Goal: Task Accomplishment & Management: Complete application form

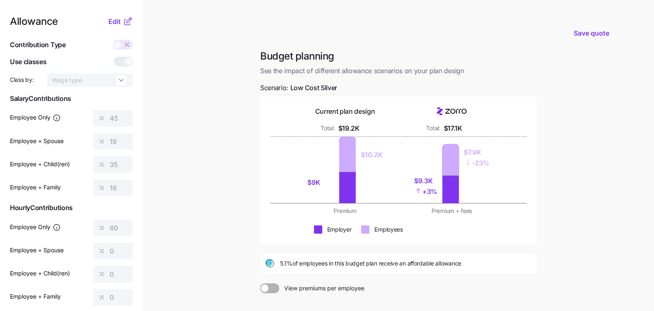
scroll to position [33, 0]
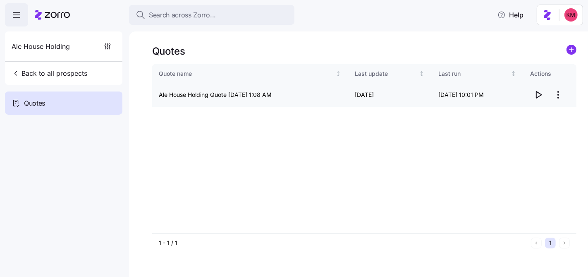
click at [556, 89] on html "Search across Zorro... Help Ale House Holding Back to all prospects Quotes Quot…" at bounding box center [294, 177] width 588 height 355
click at [536, 110] on div "Edit quote" at bounding box center [525, 114] width 76 height 13
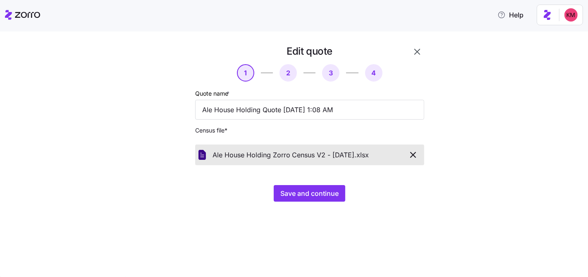
click at [325, 204] on div "Edit quote 1 2 3 4 Quote name * Ale House Holding Quote 08/05/2025 1:08 AM Cens…" at bounding box center [300, 128] width 290 height 167
click at [325, 197] on span "Save and continue" at bounding box center [309, 193] width 58 height 10
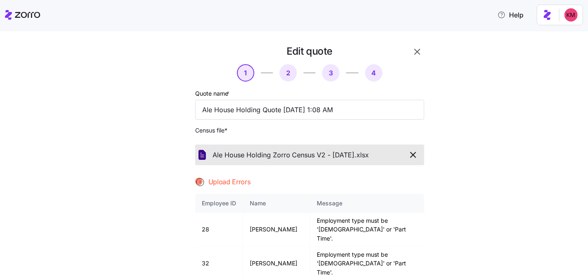
click at [331, 129] on span "Census file *" at bounding box center [309, 130] width 229 height 8
click at [408, 155] on icon "button" at bounding box center [413, 155] width 10 height 10
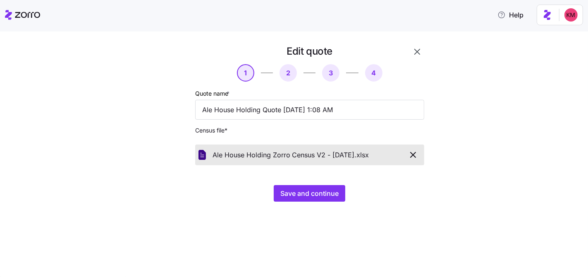
click at [372, 231] on div "Edit quote 1 2 3 4 Quote name * Ale House Holding Quote 08/05/2025 1:08 AM Cens…" at bounding box center [294, 153] width 588 height 245
click at [327, 194] on span "Save and continue" at bounding box center [309, 193] width 58 height 10
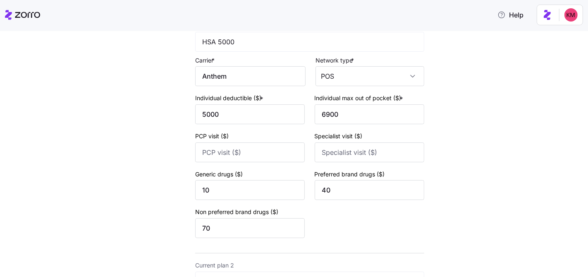
scroll to position [367, 0]
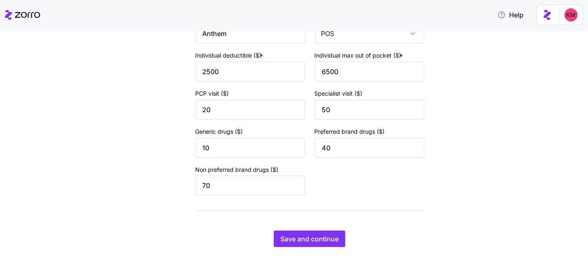
click at [309, 235] on span "Save and continue" at bounding box center [309, 239] width 58 height 10
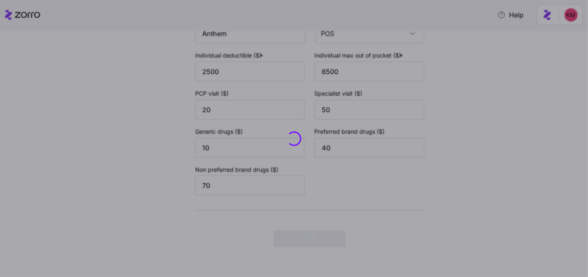
scroll to position [0, 0]
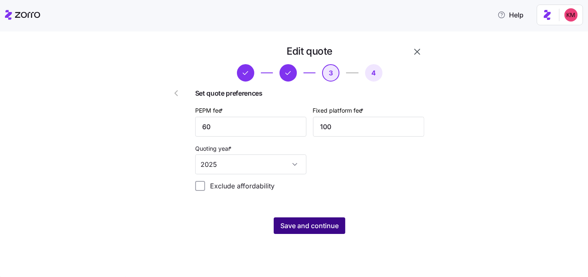
click at [323, 226] on span "Save and continue" at bounding box center [309, 226] width 58 height 10
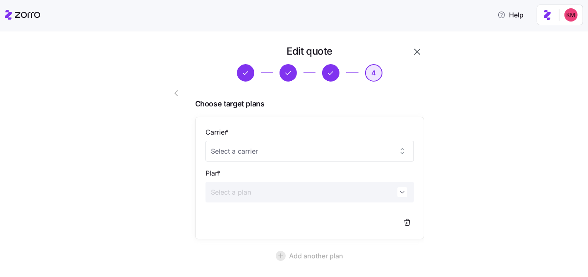
scroll to position [79, 0]
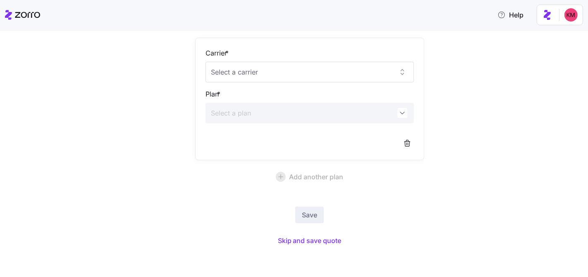
click at [317, 230] on div "Save Skip and save quote" at bounding box center [309, 226] width 229 height 41
click at [312, 244] on span "Skip and save quote" at bounding box center [310, 240] width 64 height 10
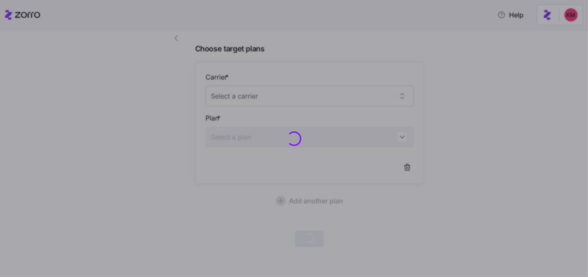
scroll to position [54, 0]
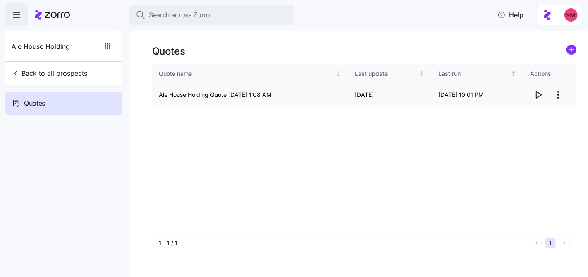
click at [539, 92] on icon "button" at bounding box center [539, 95] width 10 height 10
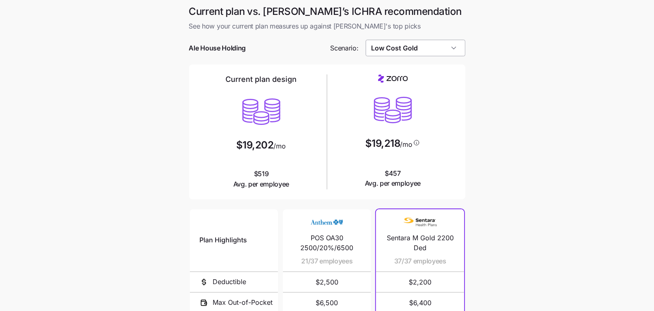
click at [391, 47] on input "Low Cost Gold" at bounding box center [416, 48] width 100 height 17
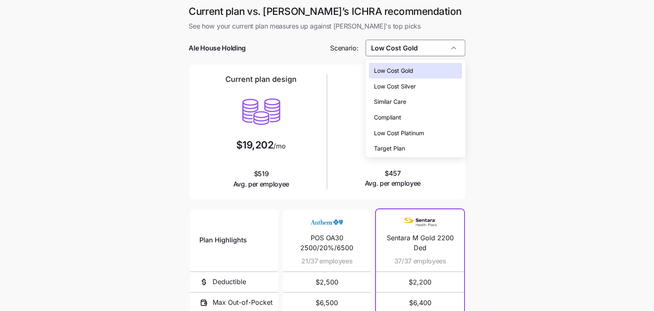
click at [401, 89] on span "Low Cost Silver" at bounding box center [395, 86] width 42 height 9
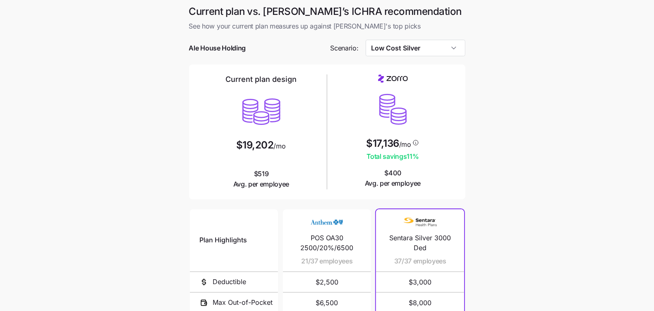
click at [422, 56] on div at bounding box center [327, 60] width 276 height 8
click at [407, 48] on input "Low Cost Silver" at bounding box center [416, 48] width 100 height 17
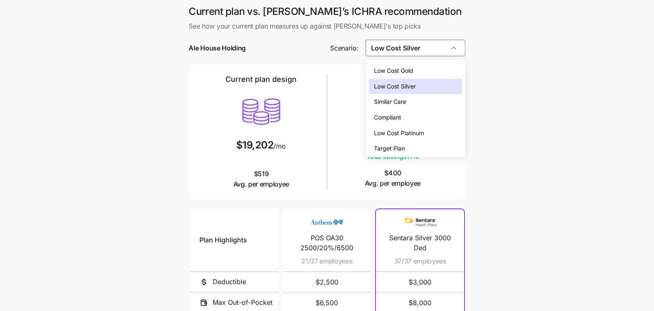
click at [406, 74] on span "Low Cost Gold" at bounding box center [393, 70] width 39 height 9
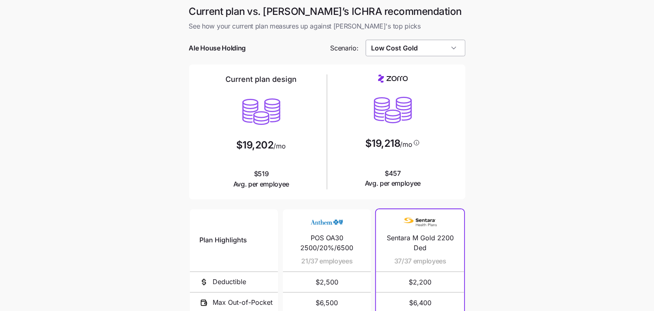
click at [422, 50] on input "Low Cost Gold" at bounding box center [416, 48] width 100 height 17
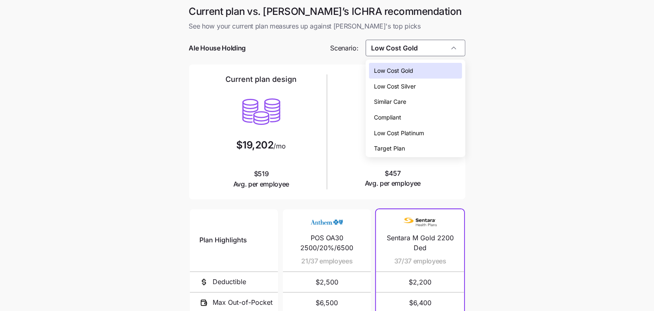
click at [415, 83] on span "Low Cost Silver" at bounding box center [395, 86] width 42 height 9
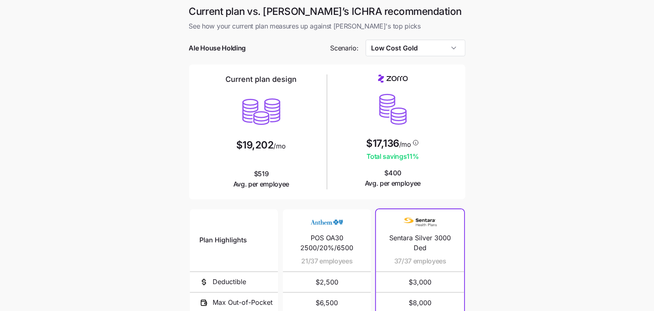
type input "Low Cost Silver"
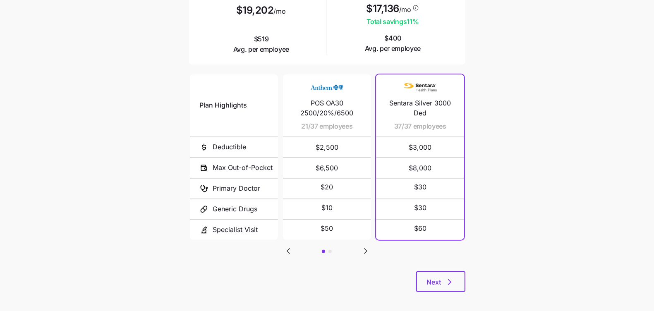
scroll to position [140, 0]
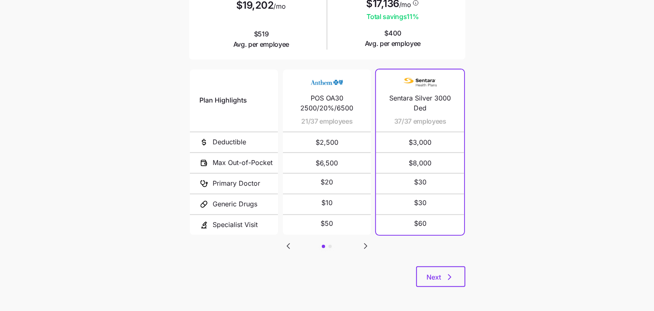
drag, startPoint x: 446, startPoint y: 256, endPoint x: 445, endPoint y: 265, distance: 8.8
click at [446, 258] on div "Plan Highlights Deductible Max Out-of-Pocket Primary Doctor Generic Drugs Speci…" at bounding box center [327, 167] width 276 height 199
click at [445, 265] on div "Plan Highlights Deductible Max Out-of-Pocket Primary Doctor Generic Drugs Speci…" at bounding box center [327, 167] width 276 height 199
click at [440, 268] on button "Next" at bounding box center [440, 276] width 49 height 21
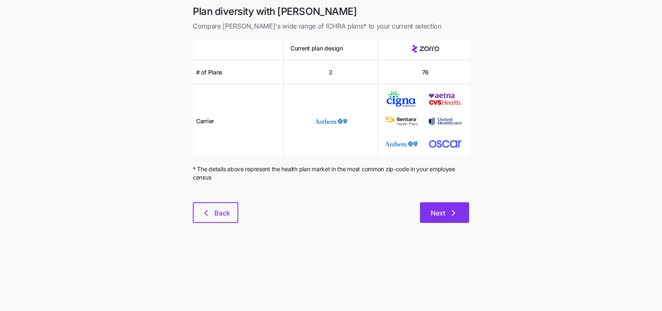
click at [438, 210] on span "Next" at bounding box center [438, 213] width 14 height 10
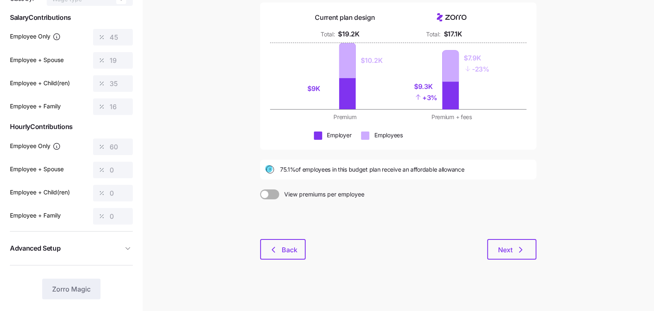
scroll to position [82, 0]
click at [264, 254] on button "Back" at bounding box center [283, 248] width 46 height 21
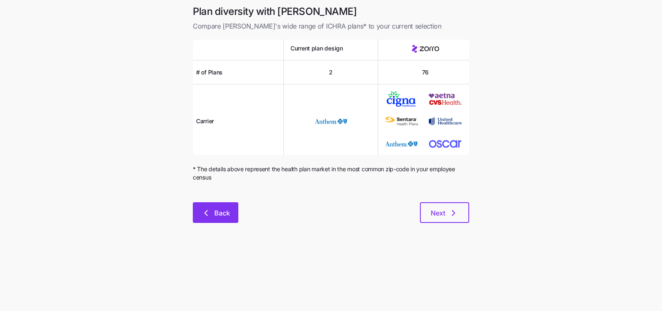
click at [212, 204] on button "Back" at bounding box center [216, 212] width 46 height 21
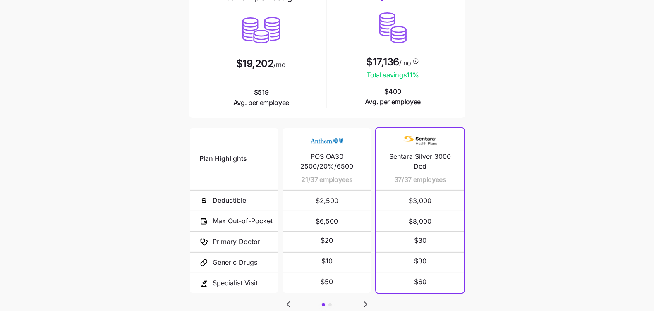
scroll to position [140, 0]
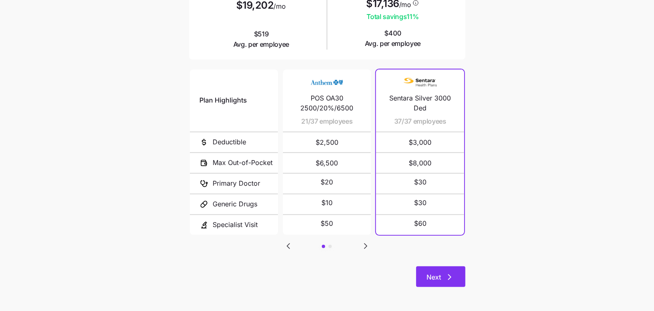
click at [443, 284] on button "Next" at bounding box center [440, 276] width 49 height 21
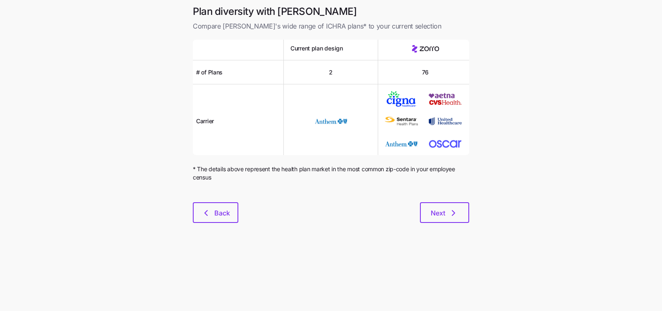
click at [443, 281] on main "Plan diversity with Zorro Compare Zorro's wide range of ICHRA plans* to your cu…" at bounding box center [331, 155] width 662 height 311
click at [443, 216] on span "Next" at bounding box center [438, 213] width 14 height 10
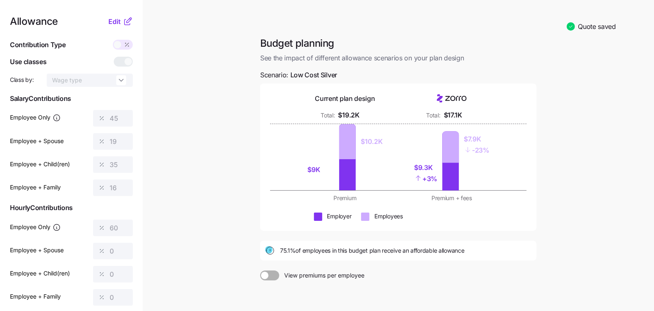
click at [125, 19] on icon at bounding box center [127, 21] width 5 height 5
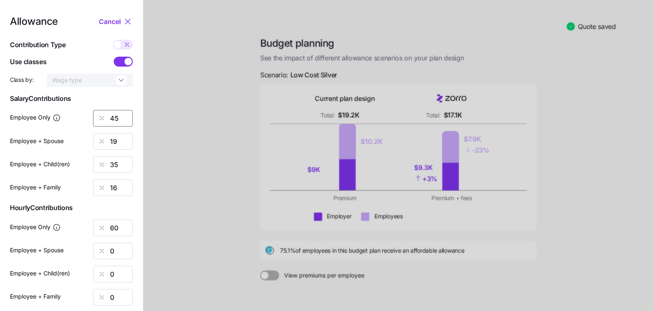
click at [114, 120] on input "45" at bounding box center [113, 118] width 40 height 17
type input "52"
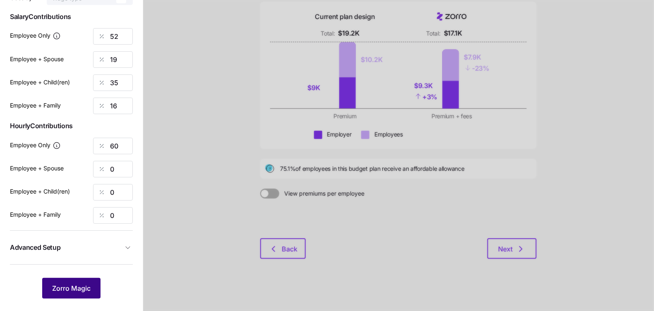
click at [82, 282] on button "Zorro Magic" at bounding box center [71, 288] width 58 height 21
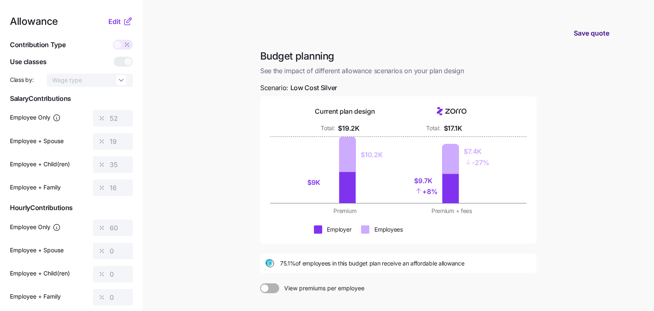
click at [585, 35] on span "Save quote" at bounding box center [592, 33] width 36 height 10
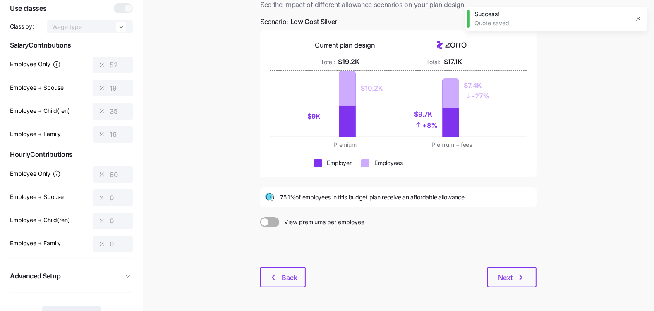
scroll to position [82, 0]
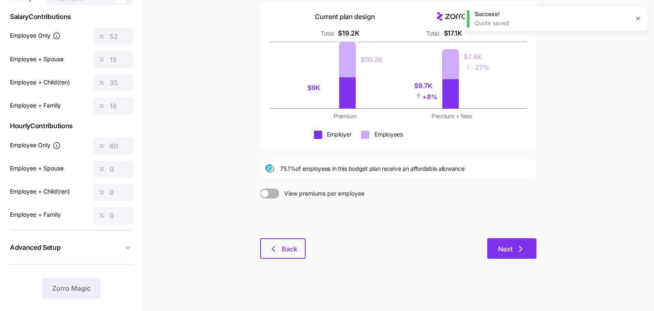
drag, startPoint x: 551, startPoint y: 247, endPoint x: 512, endPoint y: 252, distance: 40.0
click at [551, 247] on main "Quote saved Budget planning See the impact of different allowance scenarios on …" at bounding box center [327, 115] width 654 height 394
click at [506, 252] on span "Next" at bounding box center [505, 249] width 14 height 10
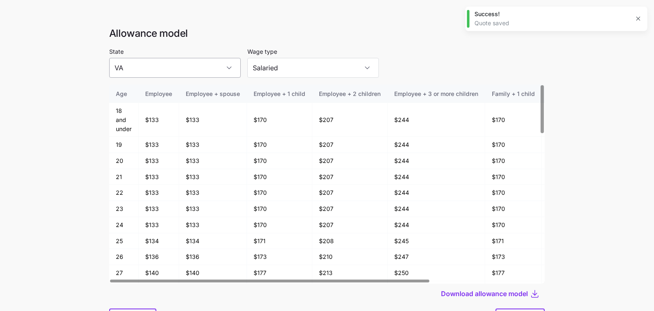
click at [153, 68] on input "VA" at bounding box center [175, 68] width 132 height 20
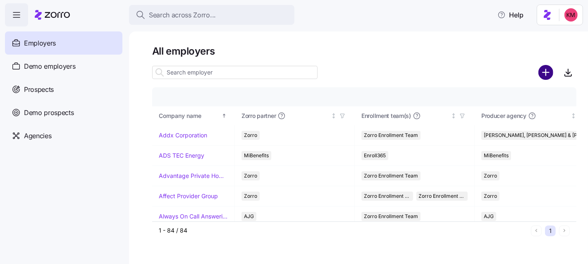
click at [543, 75] on circle "add icon" at bounding box center [546, 73] width 14 height 14
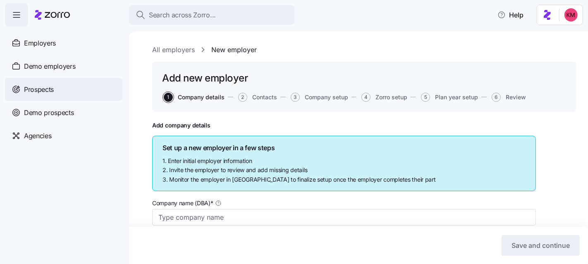
click at [46, 86] on span "Prospects" at bounding box center [39, 89] width 30 height 10
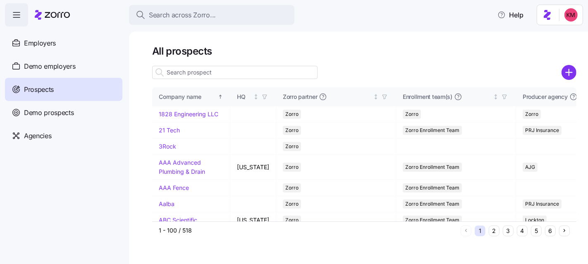
click at [226, 79] on div at bounding box center [234, 72] width 165 height 17
click at [226, 70] on input at bounding box center [234, 72] width 165 height 13
click at [575, 75] on circle "add icon" at bounding box center [570, 73] width 14 height 14
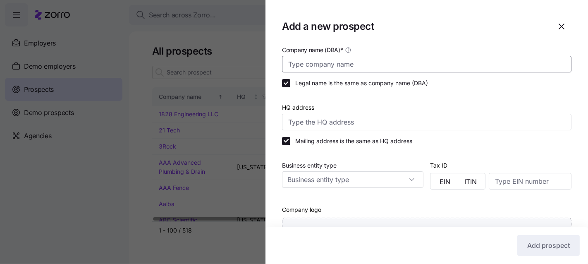
click at [336, 57] on input "Company name (DBA) *" at bounding box center [427, 64] width 290 height 17
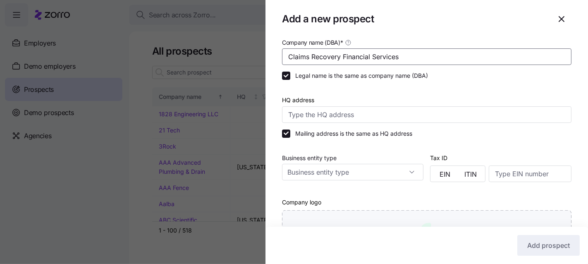
scroll to position [15, 0]
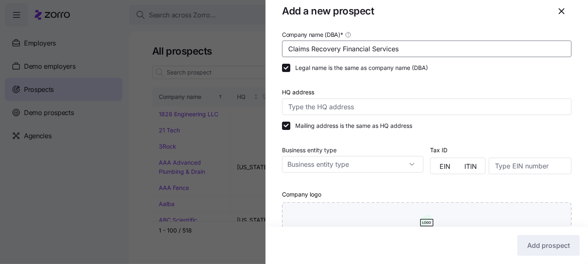
click at [387, 53] on input "Claims Recovery Financial Services" at bounding box center [427, 49] width 290 height 17
type input "Claims Recovery Financial Services"
click at [406, 107] on input "HQ address" at bounding box center [427, 106] width 290 height 17
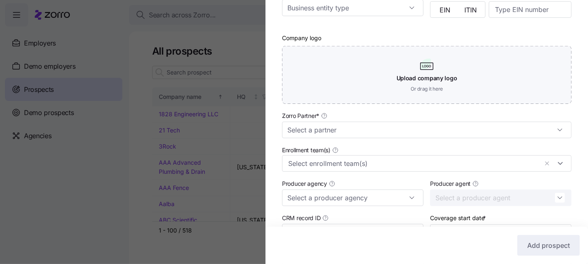
scroll to position [185, 0]
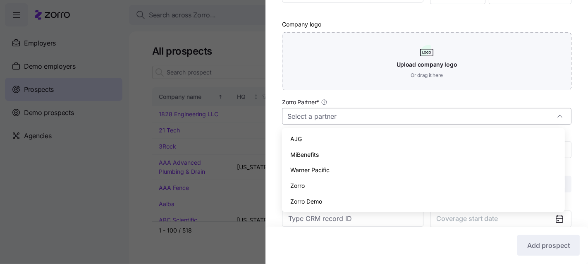
click at [379, 115] on input "Zorro Partner *" at bounding box center [427, 116] width 290 height 17
click at [335, 182] on div "Zorro" at bounding box center [423, 186] width 276 height 16
type input "Zorro"
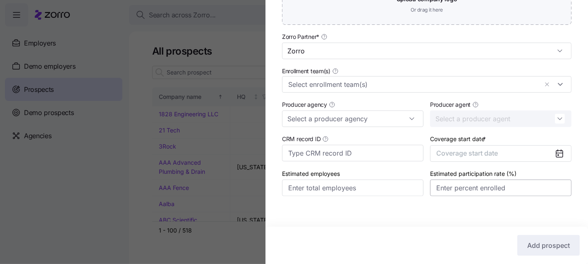
scroll to position [256, 0]
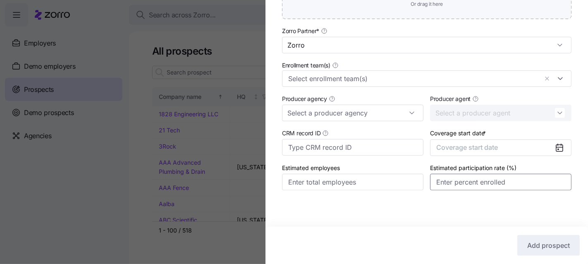
click at [495, 185] on input "Estimated participation rate (%)" at bounding box center [500, 182] width 141 height 17
click at [485, 153] on button "Coverage start date" at bounding box center [500, 147] width 141 height 17
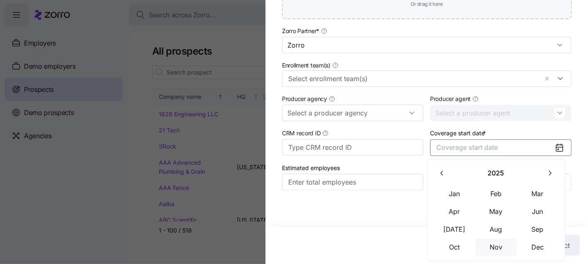
click at [489, 244] on button "Nov" at bounding box center [496, 247] width 41 height 17
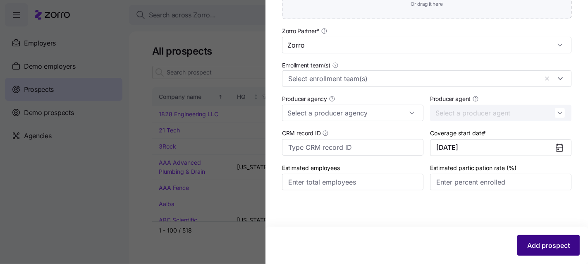
click at [539, 244] on span "Add prospect" at bounding box center [548, 245] width 43 height 10
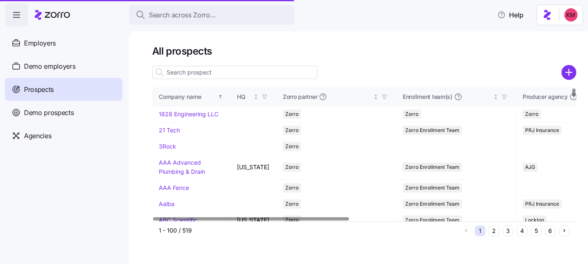
click at [249, 70] on input at bounding box center [234, 72] width 165 height 13
click at [246, 76] on input at bounding box center [234, 72] width 165 height 13
click at [246, 72] on input at bounding box center [234, 72] width 165 height 13
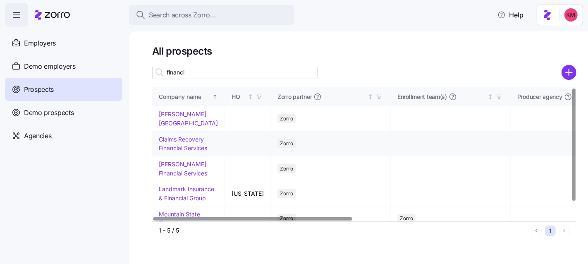
type input "financi"
click at [190, 138] on link "Claims Recovery Financial Services" at bounding box center [183, 144] width 48 height 16
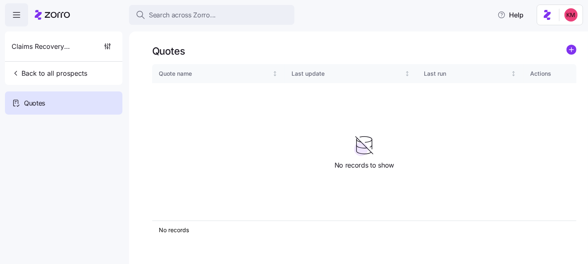
click at [572, 50] on icon "add icon" at bounding box center [572, 50] width 4 height 0
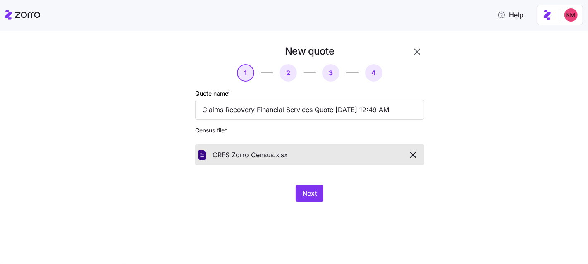
click at [379, 217] on div "New quote 1 2 3 4 Quote name * Claims Recovery Financial Services Quote 08/14/2…" at bounding box center [294, 147] width 588 height 233
click at [316, 195] on span "Next" at bounding box center [309, 193] width 14 height 10
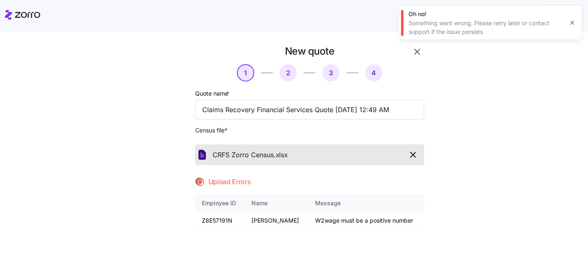
click at [415, 153] on span "button" at bounding box center [413, 155] width 14 height 10
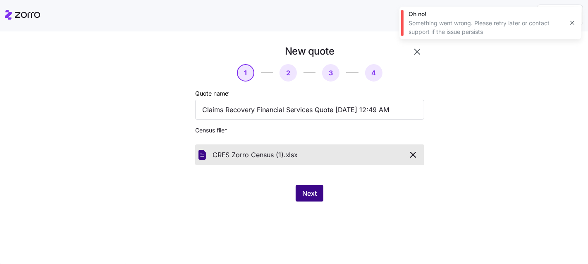
drag, startPoint x: 358, startPoint y: 223, endPoint x: 310, endPoint y: 193, distance: 56.5
click at [358, 223] on div "New quote 1 2 3 4 Quote name * Claims Recovery Financial Services Quote 08/14/2…" at bounding box center [294, 147] width 588 height 233
click at [310, 193] on span "Next" at bounding box center [309, 193] width 14 height 10
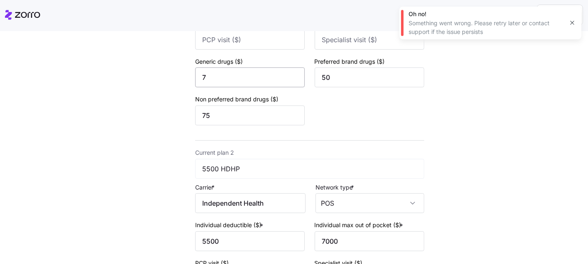
scroll to position [67, 0]
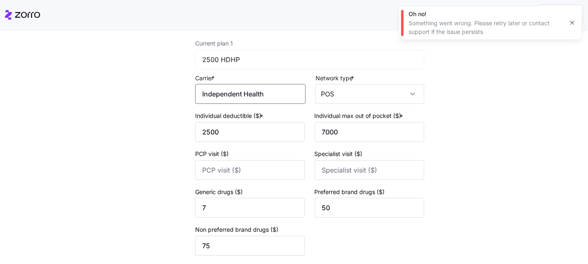
click at [240, 100] on input "Independent Health" at bounding box center [250, 94] width 110 height 20
click at [240, 115] on span "Independent Health" at bounding box center [235, 119] width 60 height 10
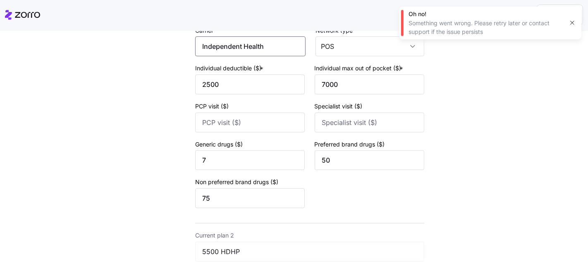
scroll to position [236, 0]
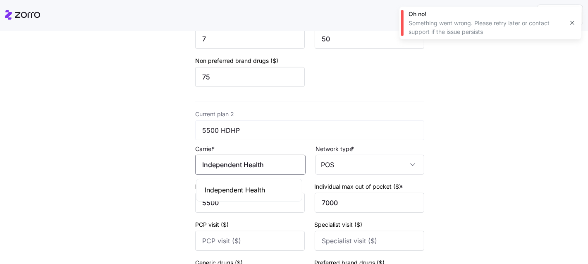
click at [239, 168] on input "Independent Health" at bounding box center [250, 165] width 110 height 20
click at [237, 192] on span "Independent Health" at bounding box center [235, 190] width 60 height 10
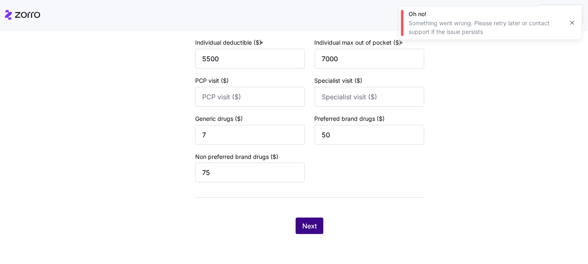
click at [305, 228] on span "Next" at bounding box center [309, 226] width 14 height 10
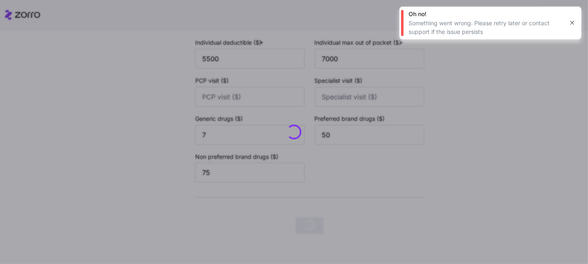
scroll to position [0, 0]
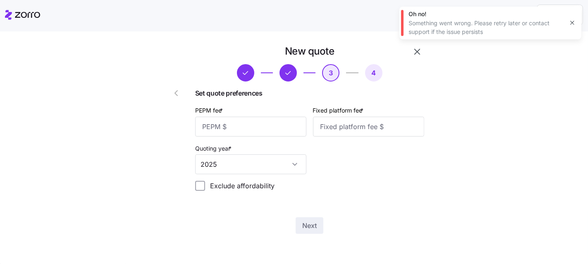
click at [230, 108] on div "PEPM fee *" at bounding box center [250, 120] width 111 height 31
click at [226, 127] on input "PEPM fee *" at bounding box center [250, 127] width 111 height 20
click at [239, 128] on input "5" at bounding box center [250, 127] width 111 height 20
type input "50"
type input "100"
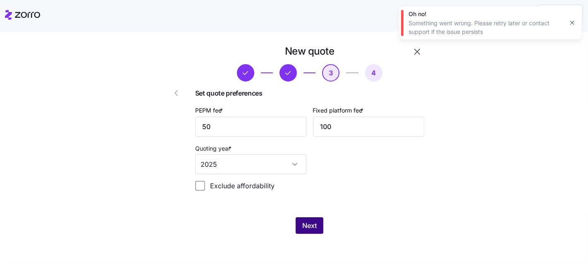
click at [310, 229] on span "Next" at bounding box center [309, 226] width 14 height 10
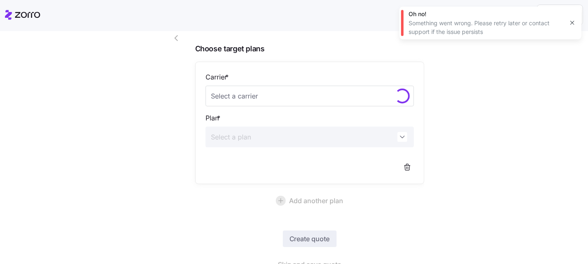
scroll to position [92, 0]
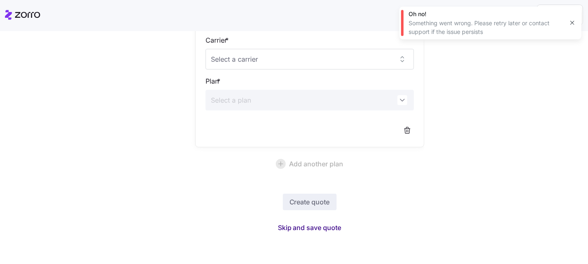
click at [332, 224] on span "Skip and save quote" at bounding box center [310, 228] width 64 height 10
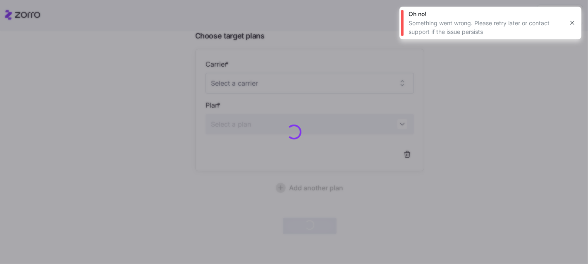
scroll to position [67, 0]
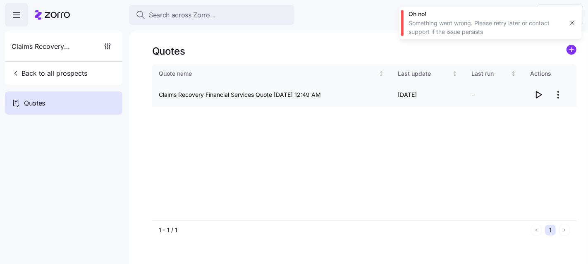
click at [542, 91] on icon "button" at bounding box center [539, 95] width 10 height 10
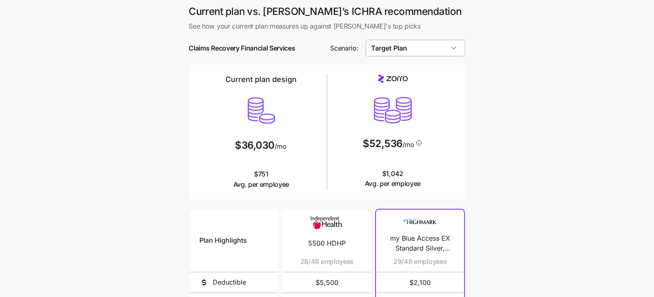
click at [431, 48] on input "Target Plan" at bounding box center [416, 48] width 100 height 17
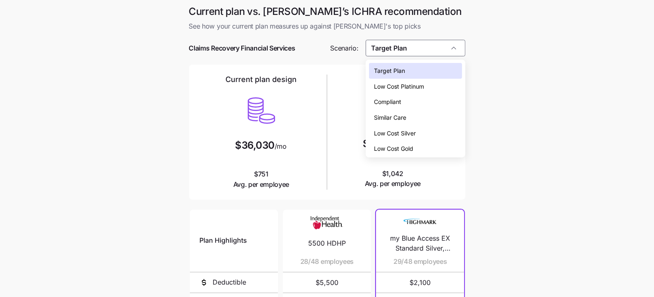
click at [409, 137] on span "Low Cost Silver" at bounding box center [395, 133] width 42 height 9
type input "Low Cost Silver"
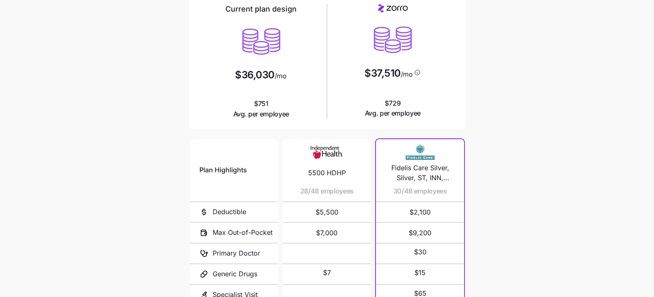
scroll to position [104, 0]
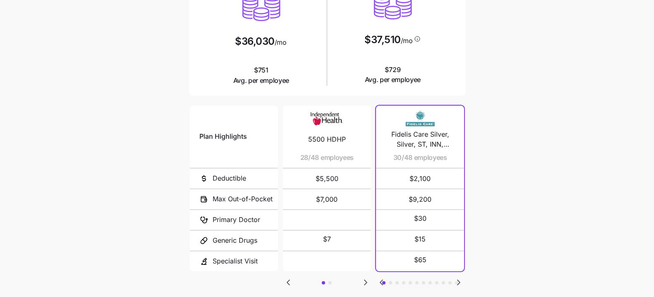
click at [461, 277] on icon "Go to next slide" at bounding box center [459, 282] width 10 height 10
click at [460, 277] on icon "Go to next slide" at bounding box center [459, 282] width 10 height 10
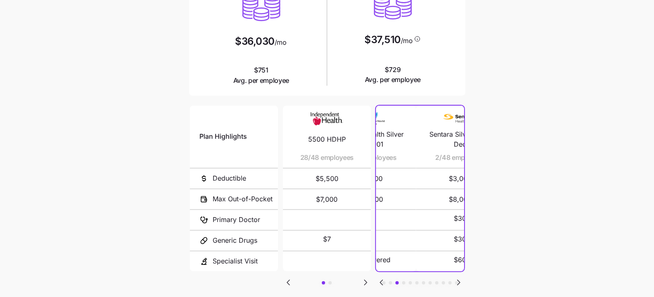
click at [460, 277] on icon "Go to next slide" at bounding box center [459, 282] width 10 height 10
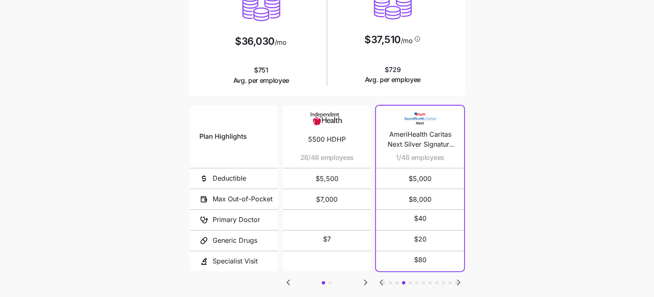
click at [378, 279] on icon "Go to previous slide" at bounding box center [381, 282] width 10 height 10
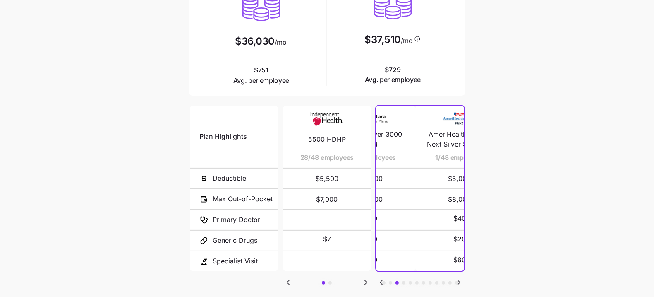
click at [378, 279] on icon "Go to previous slide" at bounding box center [381, 282] width 10 height 10
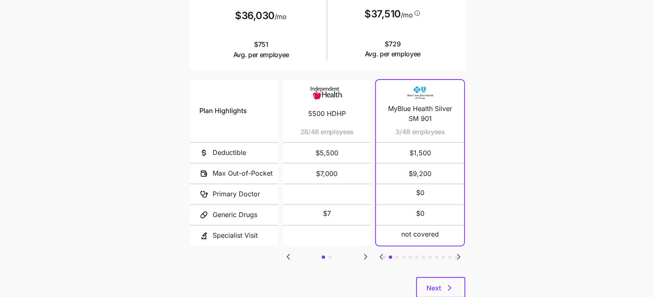
scroll to position [130, 0]
click at [460, 258] on icon "Go to next slide" at bounding box center [459, 256] width 10 height 10
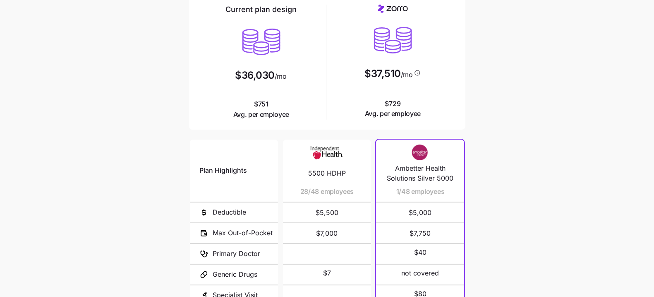
scroll to position [154, 0]
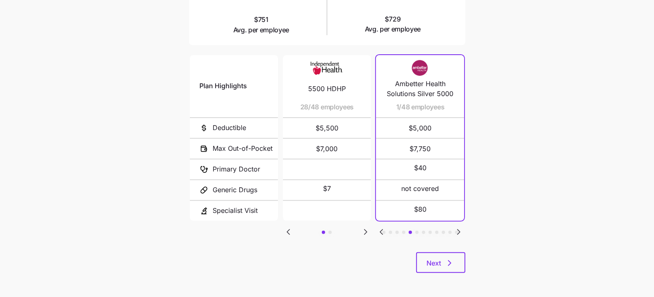
click at [366, 230] on icon "Go to next slide" at bounding box center [365, 231] width 2 height 5
click at [284, 237] on div "Plan Highlights Deductible Max Out-of-Pocket Primary Doctor Generic Drugs Speci…" at bounding box center [327, 152] width 276 height 199
click at [287, 233] on icon "Go to previous slide" at bounding box center [288, 232] width 10 height 10
click at [441, 266] on span "Next" at bounding box center [441, 263] width 28 height 10
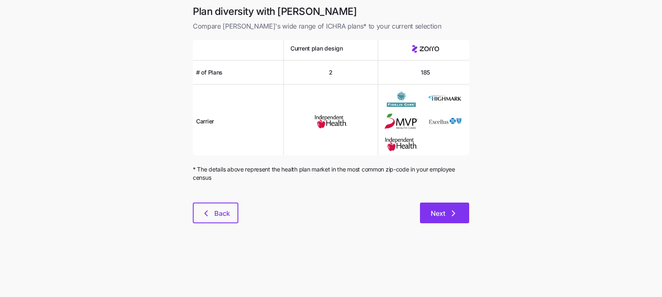
click at [438, 217] on span "Next" at bounding box center [438, 213] width 14 height 10
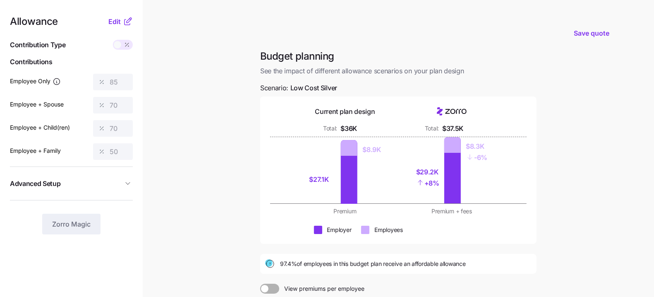
click at [117, 15] on nav "Allowance Edit Contribution Type Use classes Contributions Employee Only 85 Emp…" at bounding box center [71, 203] width 143 height 407
drag, startPoint x: 115, startPoint y: 29, endPoint x: 114, endPoint y: 23, distance: 6.3
click at [115, 29] on div "Allowance Edit Contribution Type Use classes Contributions Employee Only 85 Emp…" at bounding box center [71, 126] width 123 height 218
click at [114, 22] on span "Edit" at bounding box center [114, 22] width 12 height 10
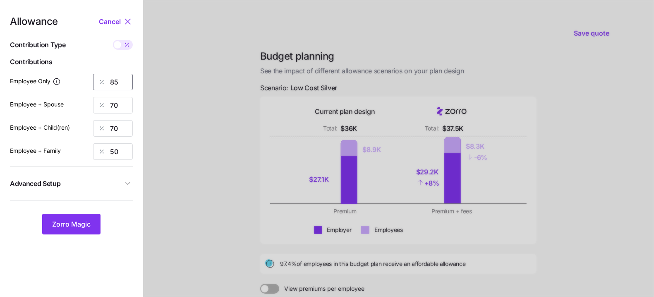
click at [113, 86] on input "85" at bounding box center [113, 82] width 40 height 17
type input "76"
click at [121, 107] on input "70" at bounding box center [113, 105] width 40 height 17
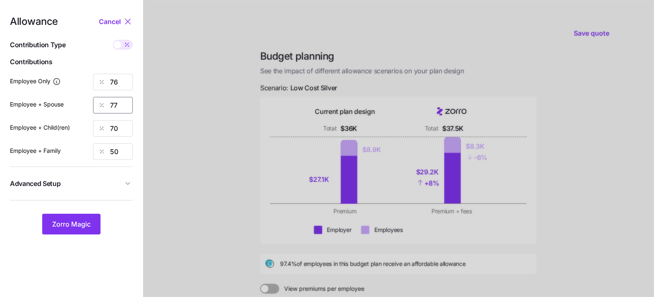
type input "77"
click at [113, 130] on input "70" at bounding box center [113, 128] width 40 height 17
type input "75"
click at [119, 150] on input "50" at bounding box center [113, 151] width 40 height 17
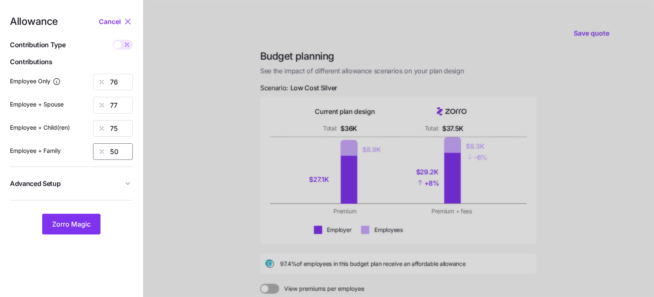
click at [119, 150] on input "50" at bounding box center [113, 151] width 40 height 17
type input "72"
click at [130, 186] on icon "button" at bounding box center [128, 183] width 8 height 8
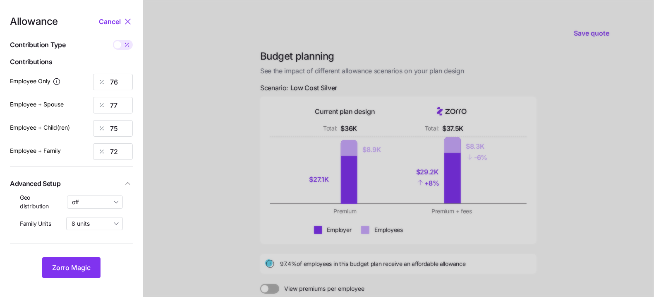
click at [103, 210] on div at bounding box center [71, 213] width 103 height 7
click at [103, 206] on input "off" at bounding box center [95, 201] width 56 height 13
click at [91, 247] on span "By state (19)" at bounding box center [92, 249] width 34 height 9
type input "By state (19)"
click at [81, 262] on span "Zorro Magic" at bounding box center [71, 267] width 38 height 10
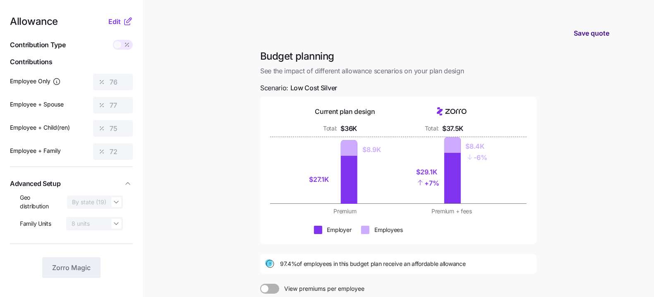
drag, startPoint x: 600, startPoint y: 42, endPoint x: 599, endPoint y: 37, distance: 4.6
click at [600, 42] on button "Save quote" at bounding box center [591, 33] width 49 height 23
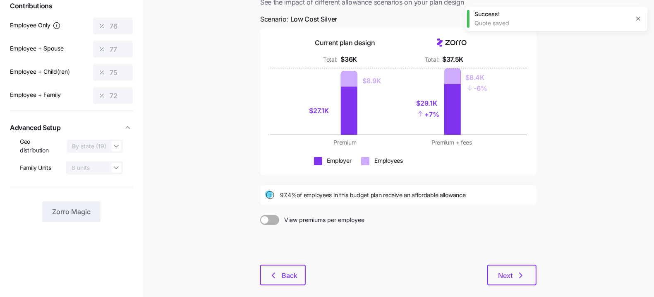
scroll to position [96, 0]
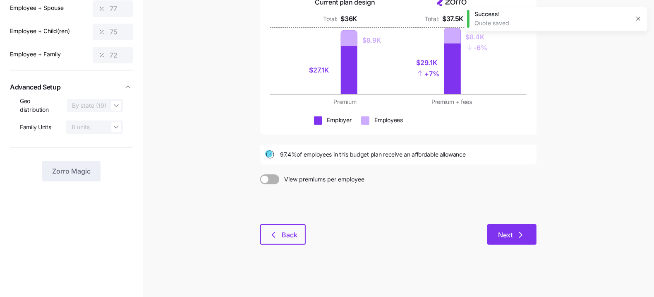
click at [505, 238] on span "Next" at bounding box center [505, 235] width 14 height 10
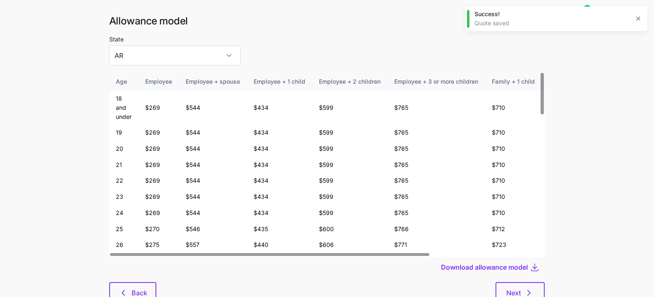
scroll to position [43, 0]
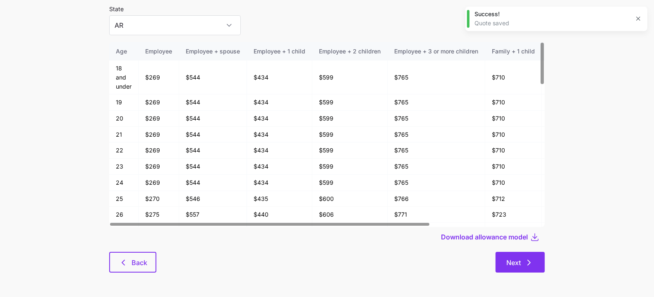
click at [527, 254] on button "Next" at bounding box center [520, 262] width 49 height 21
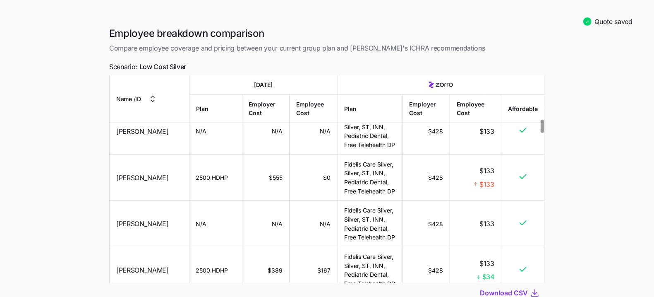
scroll to position [688, 0]
